Goal: Task Accomplishment & Management: Use online tool/utility

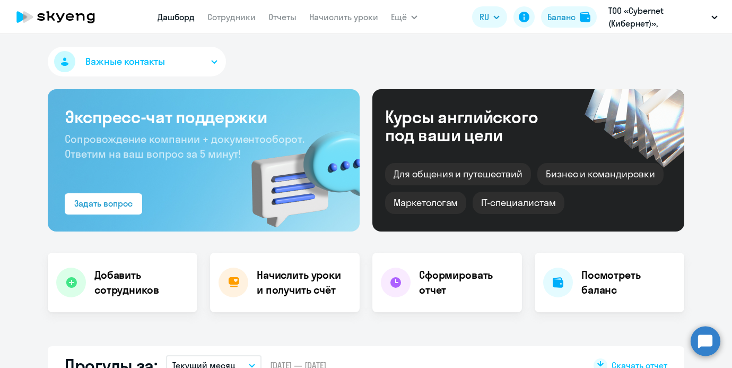
select select "30"
click at [583, 22] on button "Баланс" at bounding box center [569, 16] width 56 height 21
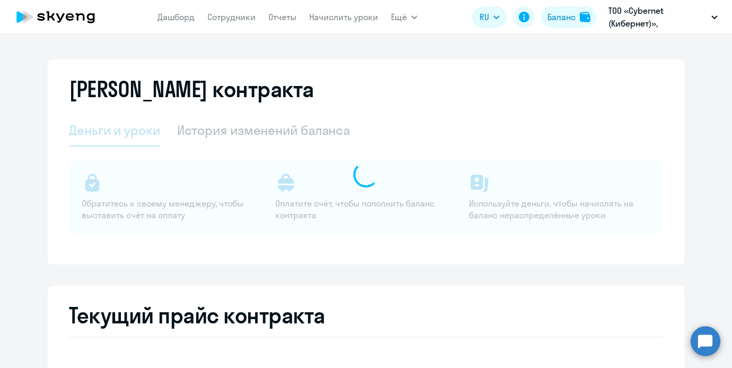
select select "english_adult_not_native_speaker"
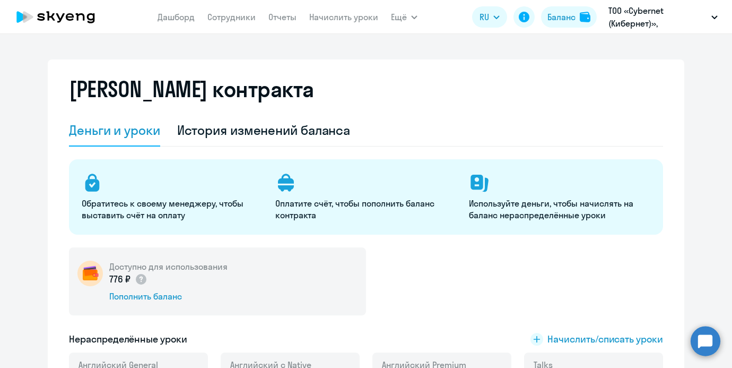
click at [224, 10] on nav "[PERSON_NAME] Отчеты Начислить уроки" at bounding box center [268, 16] width 221 height 21
click at [224, 15] on link "Сотрудники" at bounding box center [231, 17] width 48 height 11
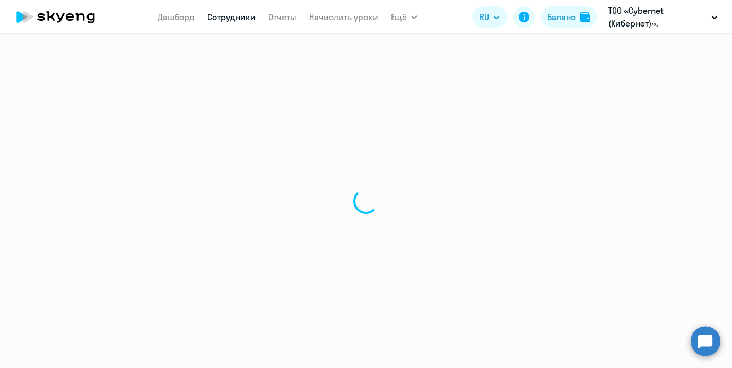
select select "30"
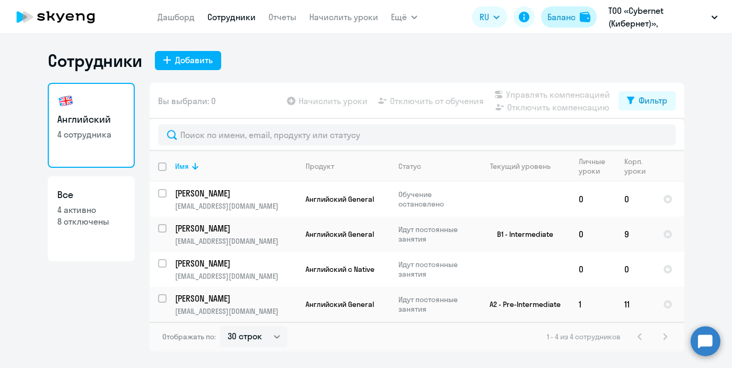
click at [563, 19] on div "Баланс" at bounding box center [561, 17] width 28 height 13
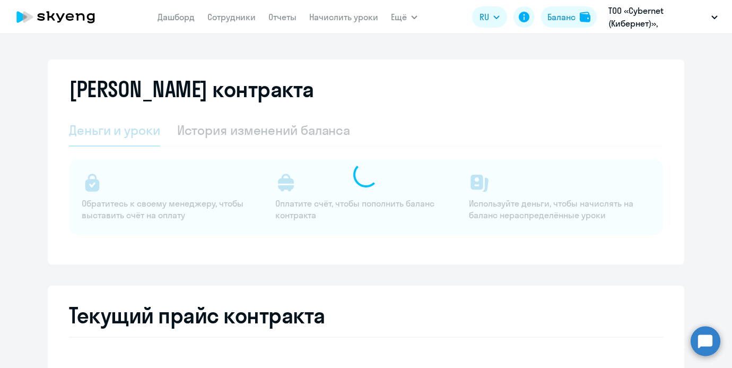
select select "english_adult_not_native_speaker"
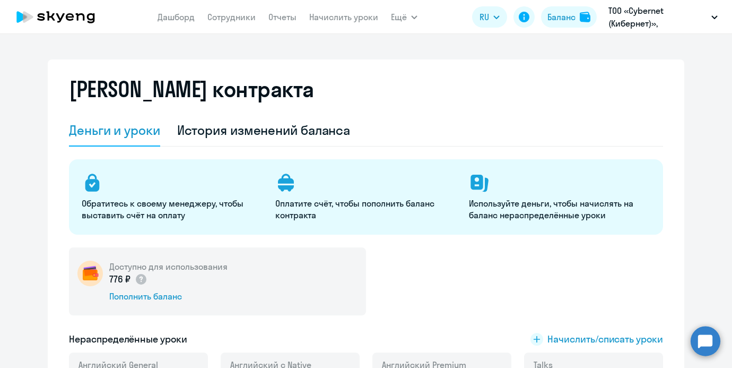
click at [246, 24] on nav "[PERSON_NAME] Отчеты Начислить уроки" at bounding box center [268, 16] width 221 height 21
click at [246, 20] on link "Сотрудники" at bounding box center [231, 17] width 48 height 11
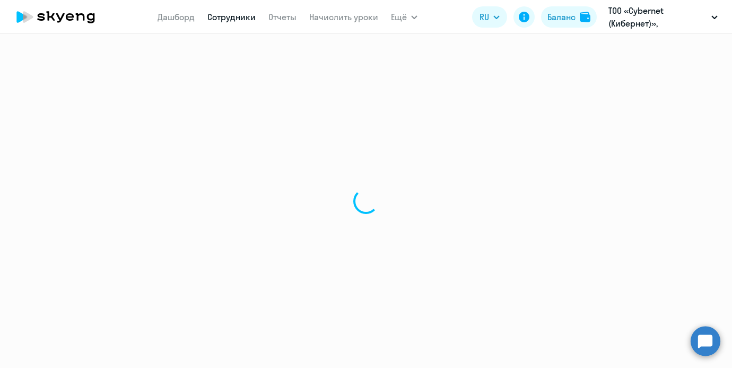
select select "30"
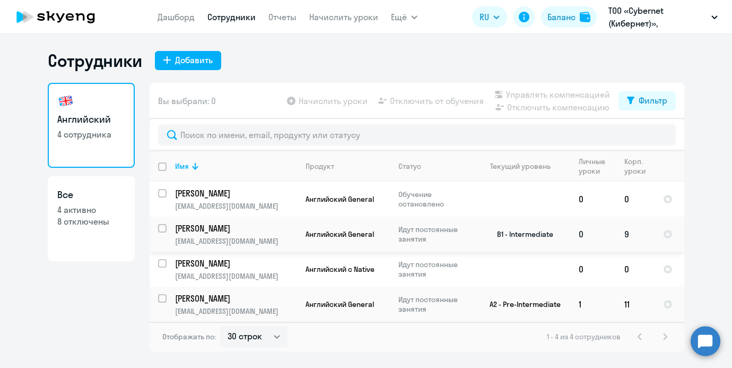
click at [164, 225] on input "select row 7472685" at bounding box center [168, 234] width 21 height 21
checkbox input "true"
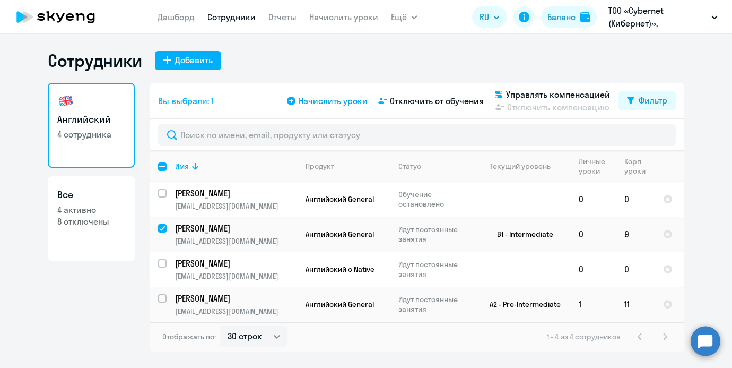
click at [317, 103] on span "Начислить уроки" at bounding box center [333, 100] width 69 height 13
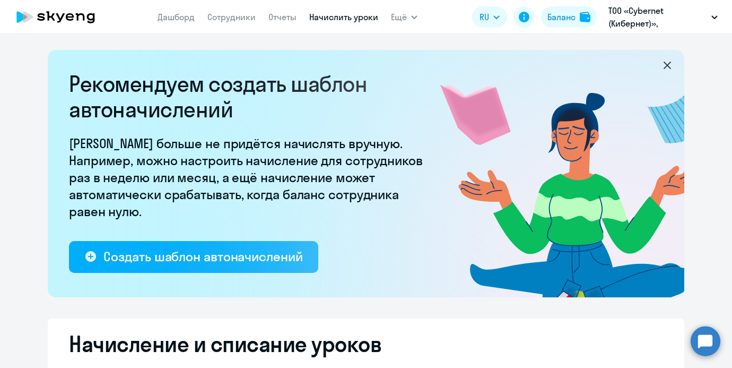
select select "10"
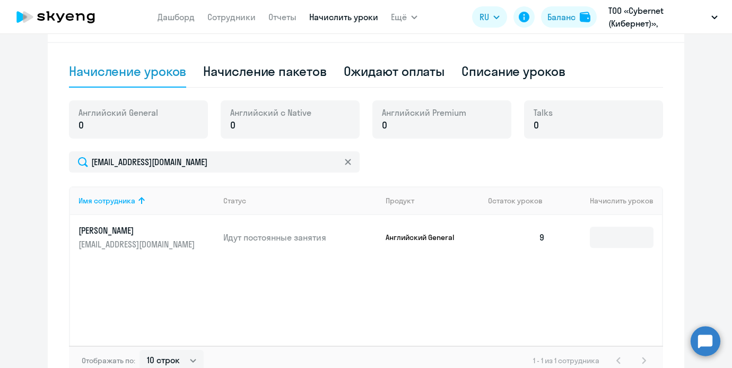
scroll to position [329, 0]
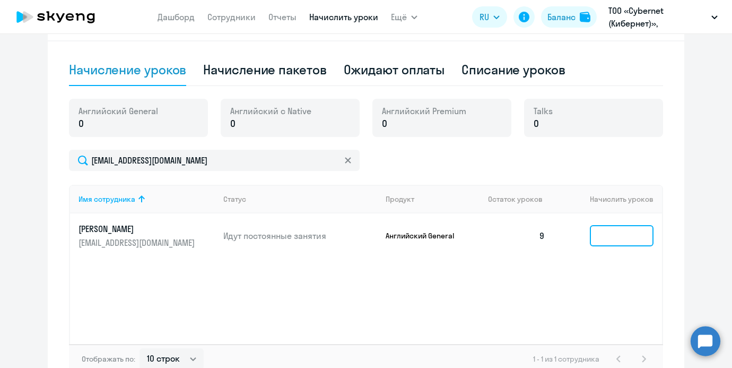
click at [614, 241] on input at bounding box center [622, 235] width 64 height 21
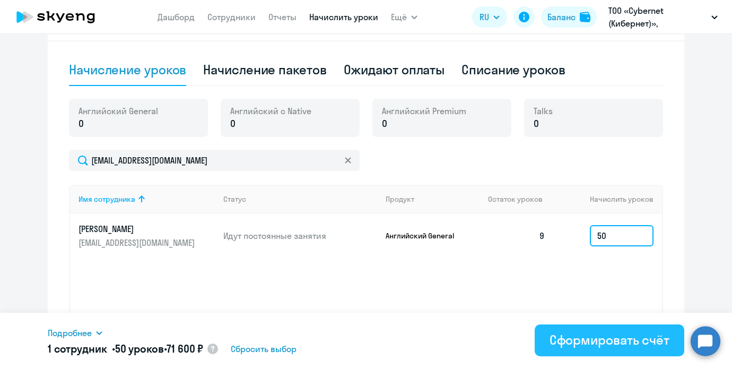
type input "50"
click at [612, 335] on div "Сформировать счёт" at bounding box center [610, 339] width 120 height 17
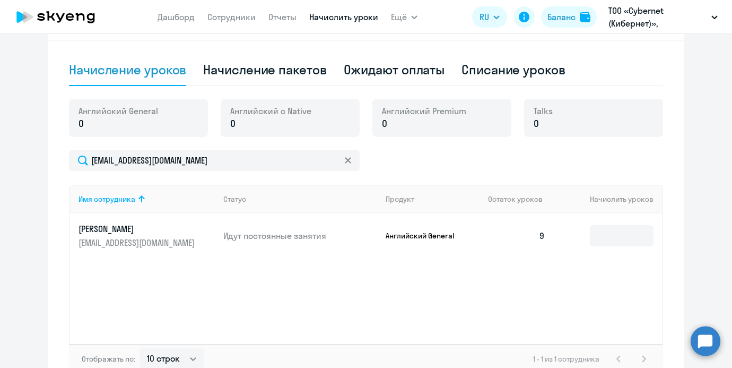
click at [359, 71] on div "Ожидают оплаты" at bounding box center [394, 69] width 101 height 17
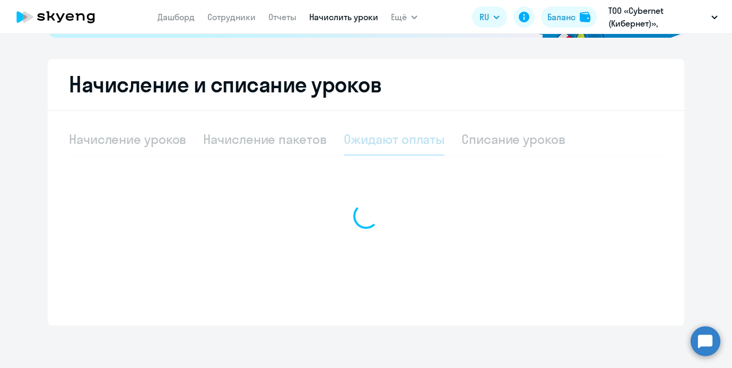
scroll to position [259, 0]
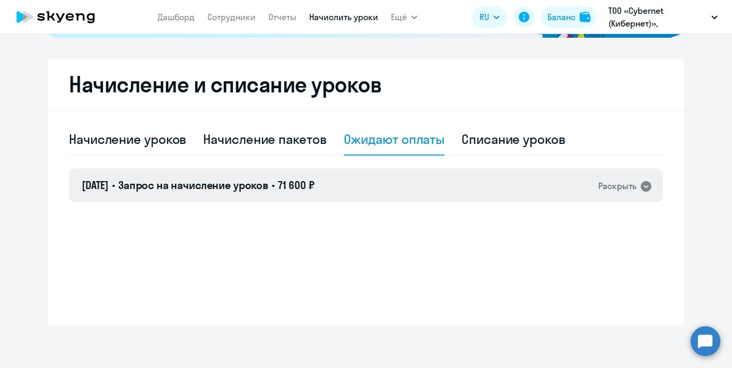
click at [330, 187] on div "[DATE] • Запрос на начисление уроков • 71 600 ₽ Раскрыть" at bounding box center [366, 185] width 594 height 34
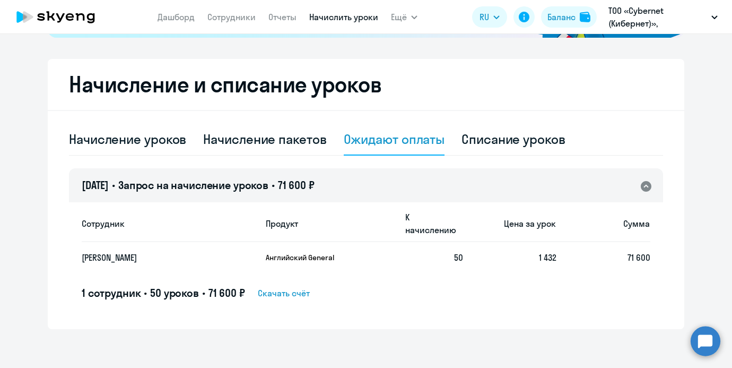
click at [302, 286] on span "Скачать счёт" at bounding box center [284, 292] width 52 height 13
